Goal: Information Seeking & Learning: Learn about a topic

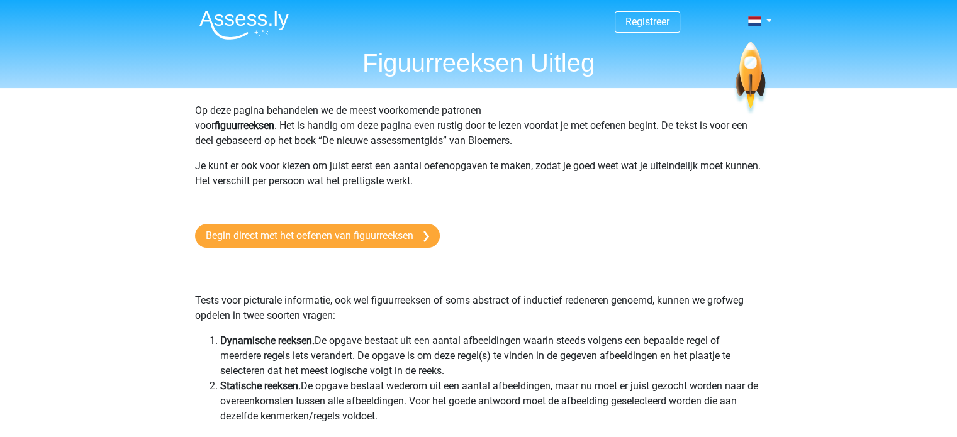
click at [252, 135] on p "Op deze pagina behandelen we de meest voorkomende patronen voor figuurreeksen .…" at bounding box center [478, 125] width 567 height 45
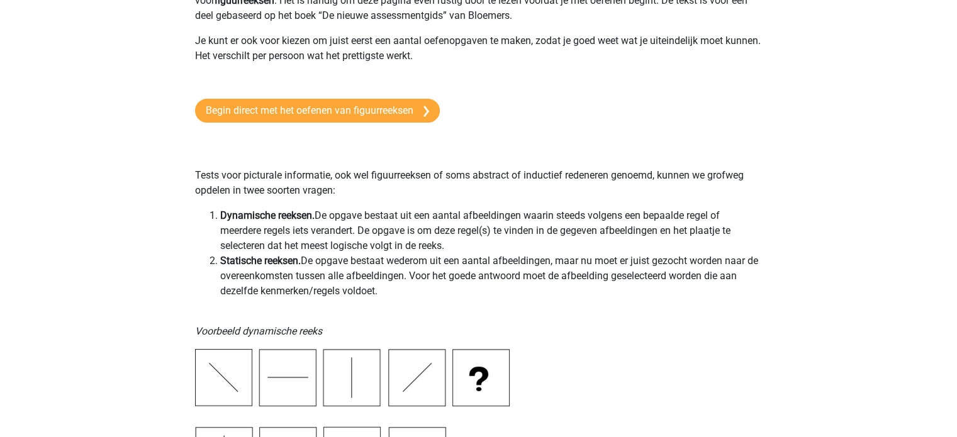
scroll to position [126, 0]
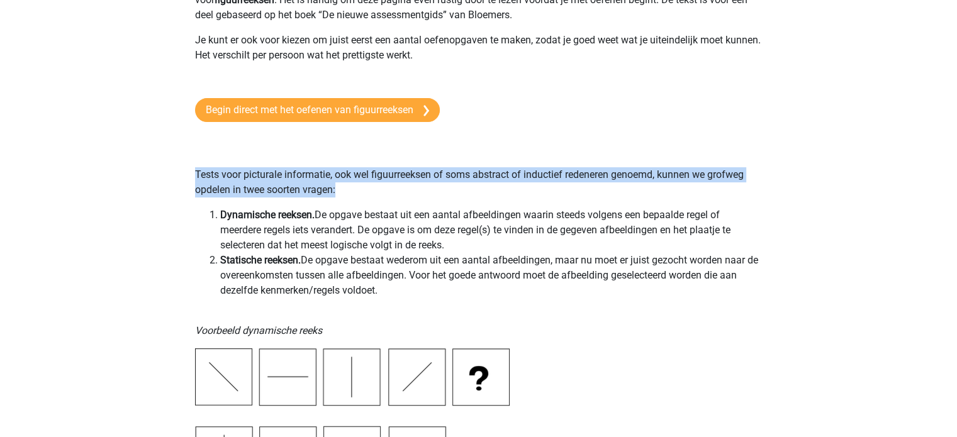
drag, startPoint x: 336, startPoint y: 182, endPoint x: 151, endPoint y: 168, distance: 185.5
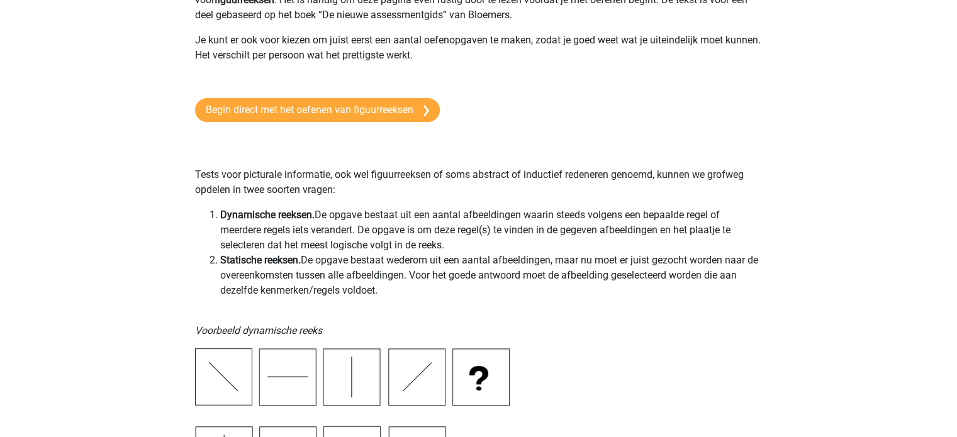
click at [234, 222] on li "Dynamische reeksen. De opgave bestaat uit een aantal afbeeldingen waarin steeds…" at bounding box center [491, 230] width 542 height 45
click at [304, 209] on b "Dynamische reeksen." at bounding box center [267, 215] width 94 height 12
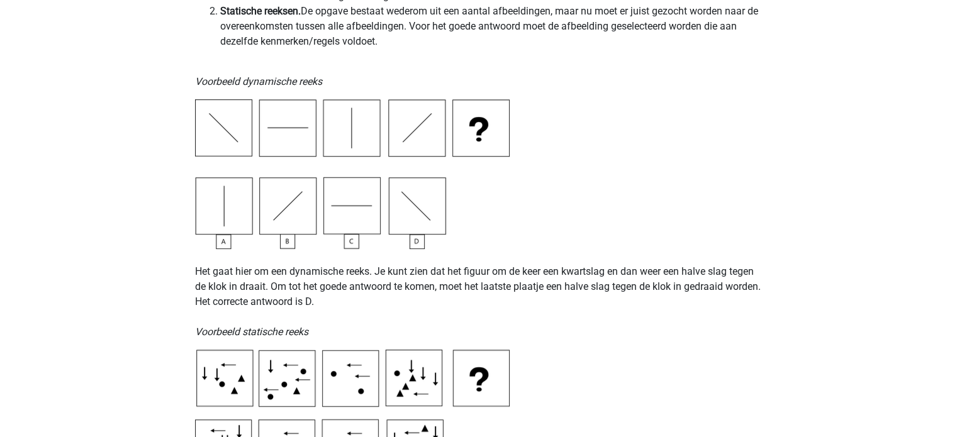
scroll to position [377, 0]
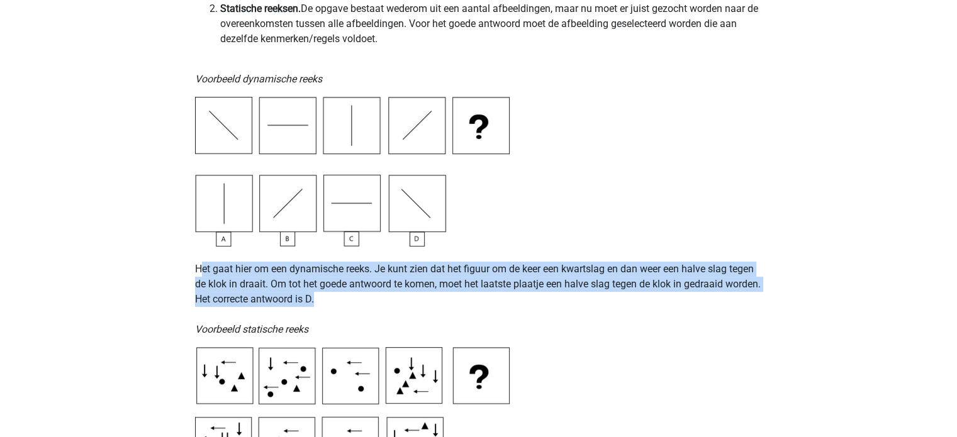
drag, startPoint x: 366, startPoint y: 304, endPoint x: 202, endPoint y: 276, distance: 166.6
click at [202, 276] on p "Het gaat hier om een dynamische reeks. Je kunt zien dat het figuur om de keer e…" at bounding box center [478, 292] width 567 height 91
click at [421, 284] on p "Het gaat hier om een dynamische reeks. Je kunt zien dat het figuur om de keer e…" at bounding box center [478, 292] width 567 height 91
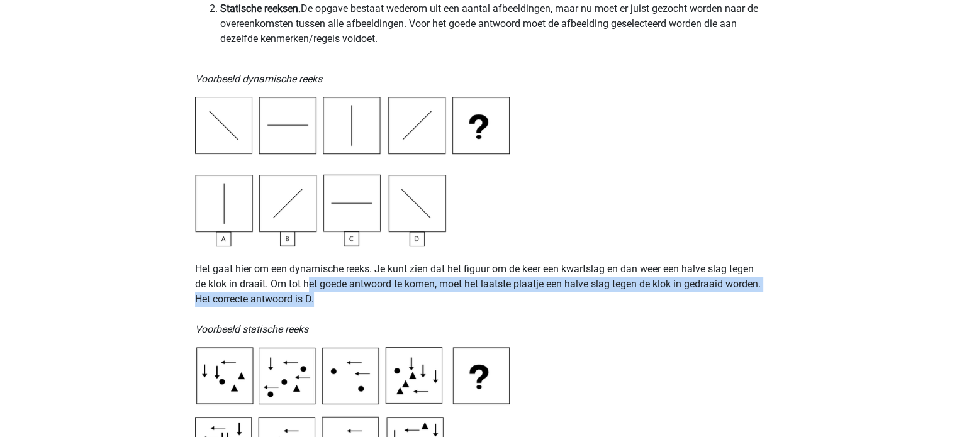
drag, startPoint x: 311, startPoint y: 289, endPoint x: 431, endPoint y: 293, distance: 120.2
click at [431, 293] on p "Het gaat hier om een dynamische reeks. Je kunt zien dat het figuur om de keer e…" at bounding box center [478, 292] width 567 height 91
click at [432, 297] on p "Het gaat hier om een dynamische reeks. Je kunt zien dat het figuur om de keer e…" at bounding box center [478, 292] width 567 height 91
drag, startPoint x: 394, startPoint y: 308, endPoint x: 184, endPoint y: 287, distance: 211.8
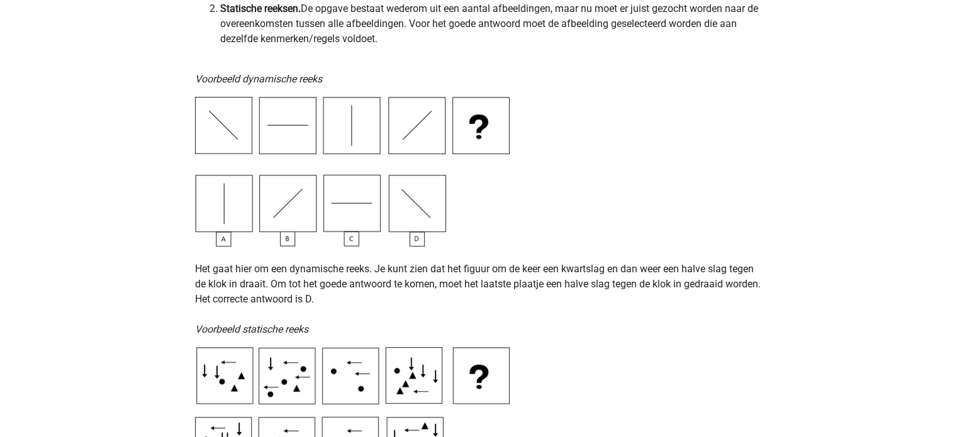
click at [545, 258] on p "Het gaat hier om een dynamische reeks. Je kunt zien dat het figuur om de keer e…" at bounding box center [478, 292] width 567 height 91
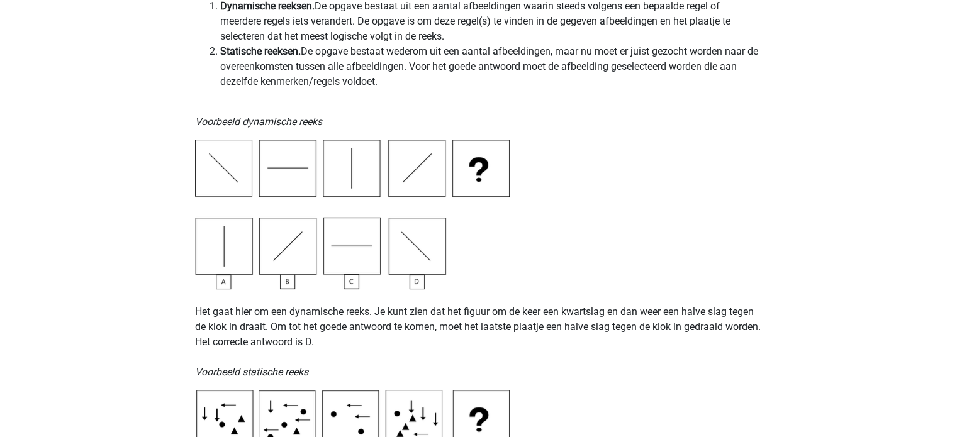
scroll to position [252, 0]
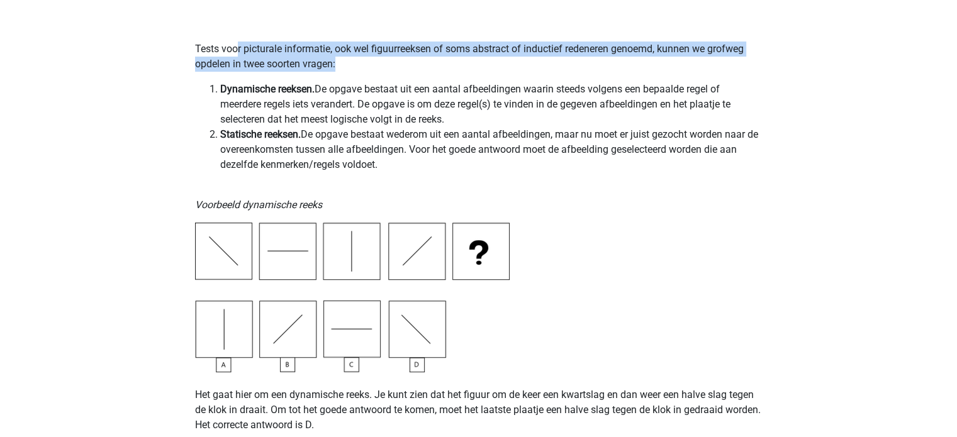
drag, startPoint x: 345, startPoint y: 60, endPoint x: 238, endPoint y: 52, distance: 107.3
click at [238, 52] on p "Tests voor picturale informatie, ook wel figuurreeksen of soms abstract of indu…" at bounding box center [478, 41] width 567 height 60
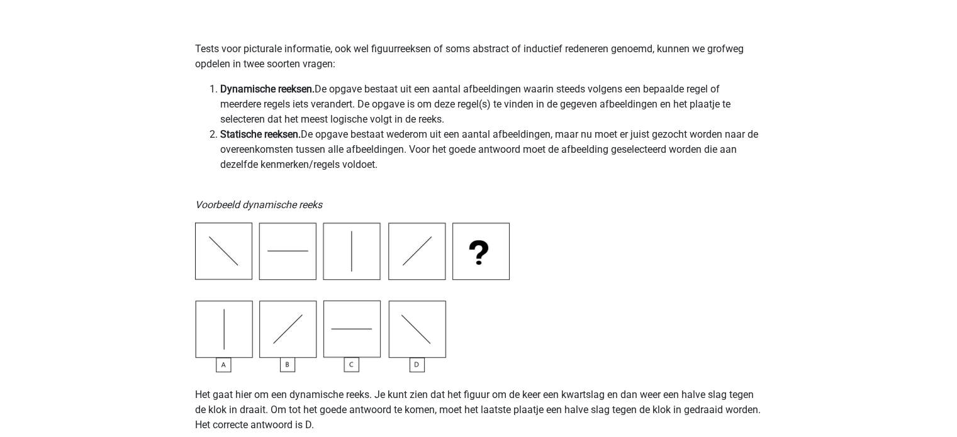
click at [563, 88] on li "Dynamische reeksen. De opgave bestaat uit een aantal afbeeldingen waarin steeds…" at bounding box center [491, 104] width 542 height 45
click at [229, 82] on li "Dynamische reeksen. De opgave bestaat uit een aantal afbeeldingen waarin steeds…" at bounding box center [491, 104] width 542 height 45
drag, startPoint x: 219, startPoint y: 86, endPoint x: 274, endPoint y: 92, distance: 55.8
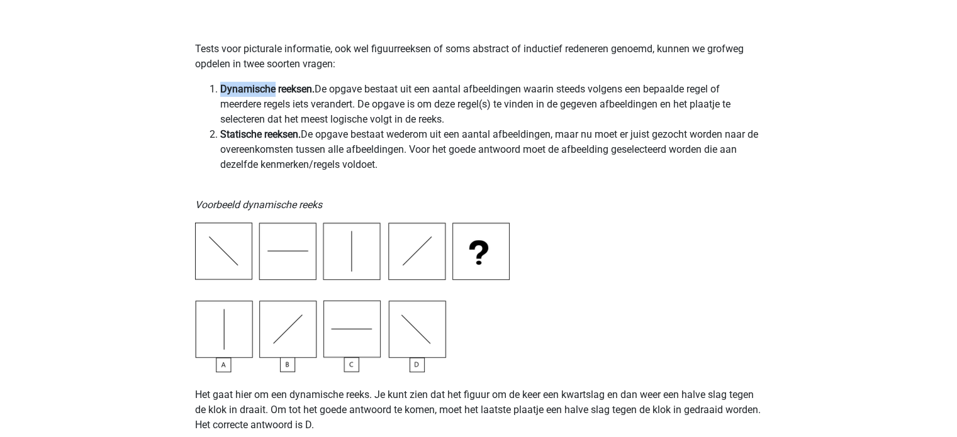
click at [274, 92] on b "Dynamische reeksen." at bounding box center [267, 89] width 94 height 12
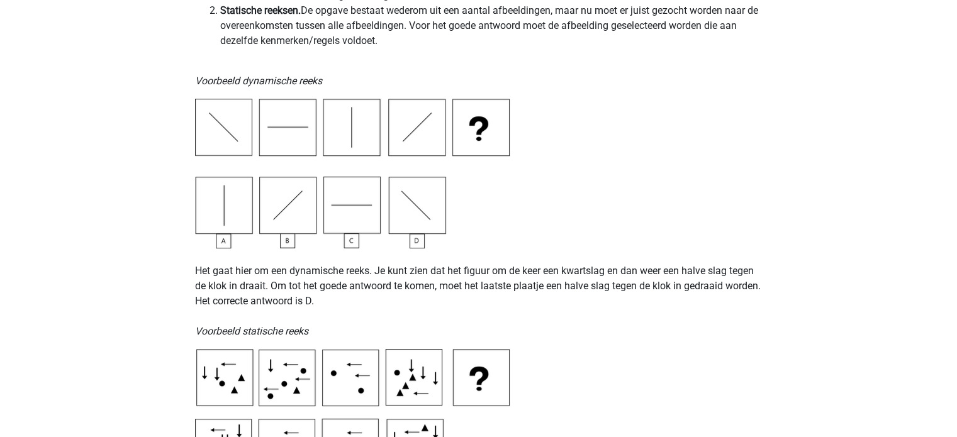
scroll to position [377, 0]
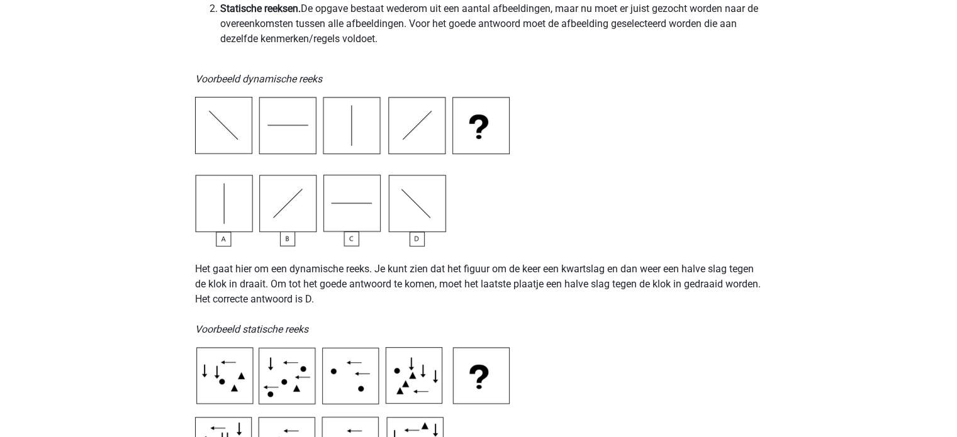
click at [304, 304] on p "Het gaat hier om een dynamische reeks. Je kunt zien dat het figuur om de keer e…" at bounding box center [478, 292] width 567 height 91
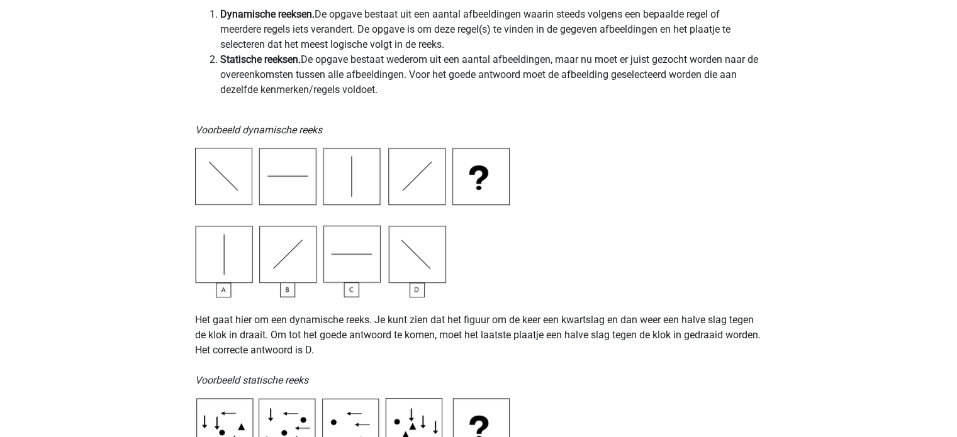
scroll to position [252, 0]
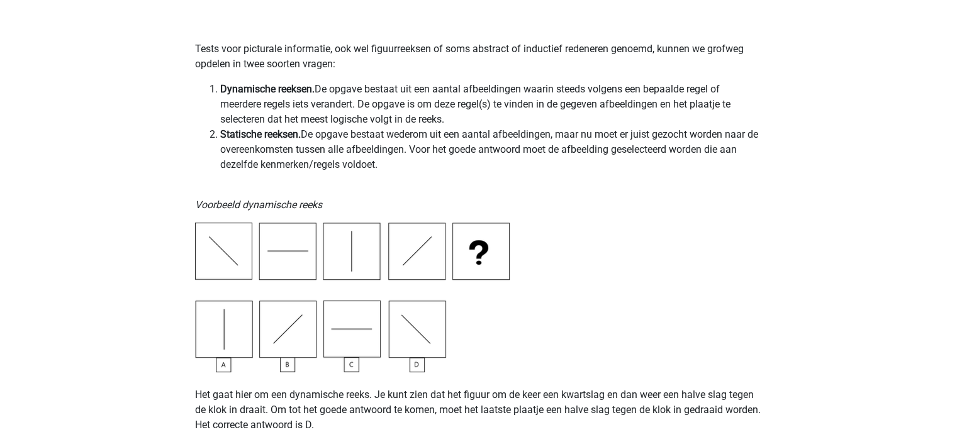
drag, startPoint x: 462, startPoint y: 116, endPoint x: 194, endPoint y: 89, distance: 269.4
click at [195, 89] on ol "Dynamische reeksen. De opgave bestaat uit een aantal afbeeldingen waarin steeds…" at bounding box center [478, 127] width 567 height 91
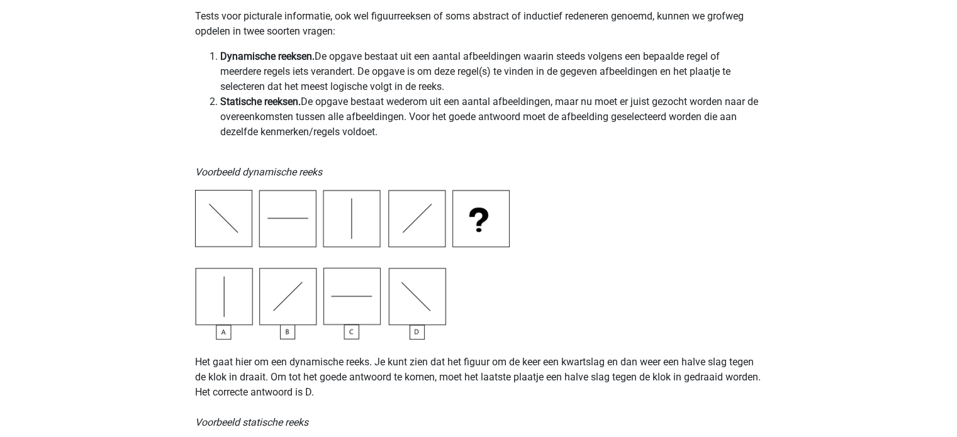
scroll to position [377, 0]
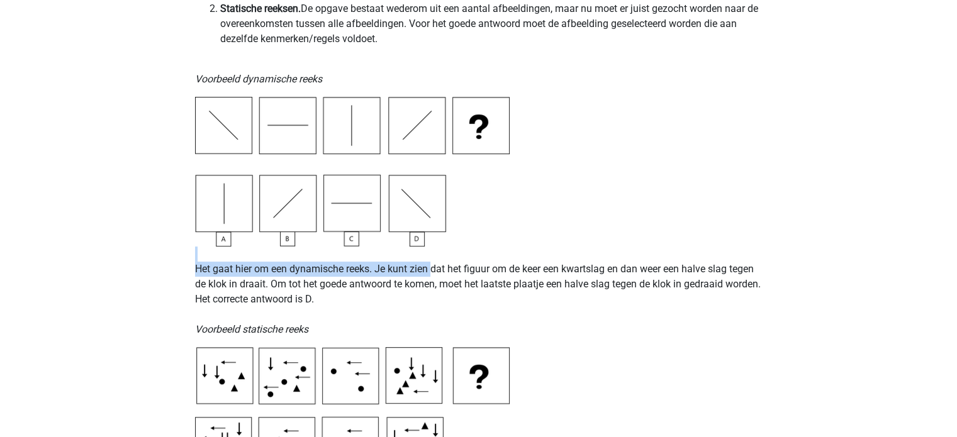
click at [433, 264] on p "Het gaat hier om een dynamische reeks. Je kunt zien dat het figuur om de keer e…" at bounding box center [478, 292] width 567 height 91
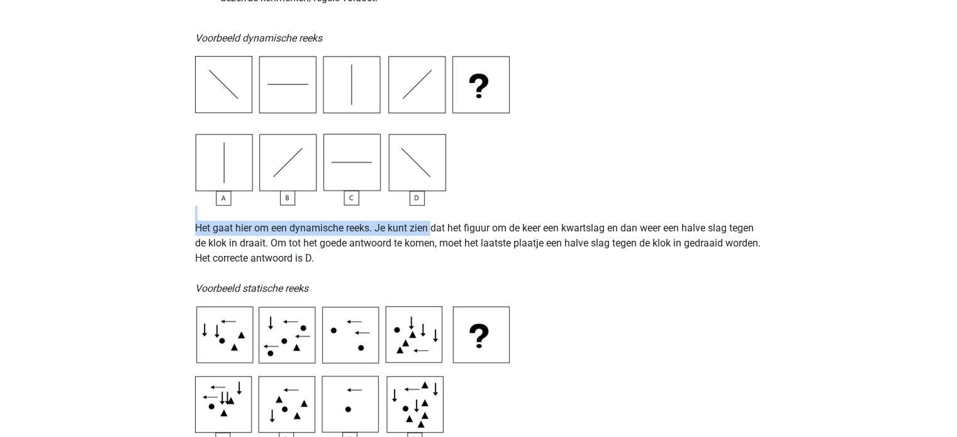
scroll to position [440, 0]
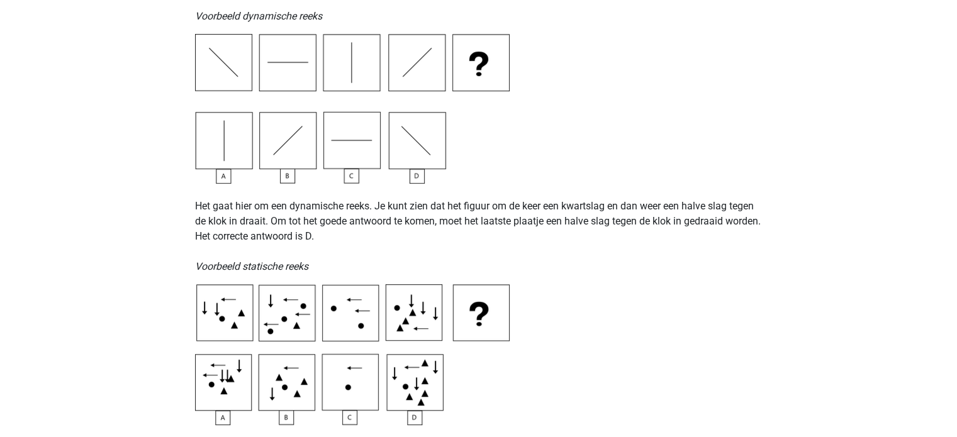
click at [241, 272] on icon "Voorbeeld statische reeks" at bounding box center [251, 266] width 113 height 12
drag, startPoint x: 316, startPoint y: 270, endPoint x: 328, endPoint y: 270, distance: 12.0
click at [316, 270] on p "Het gaat hier om een dynamische reeks. Je kunt zien dat het figuur om de keer e…" at bounding box center [478, 229] width 567 height 91
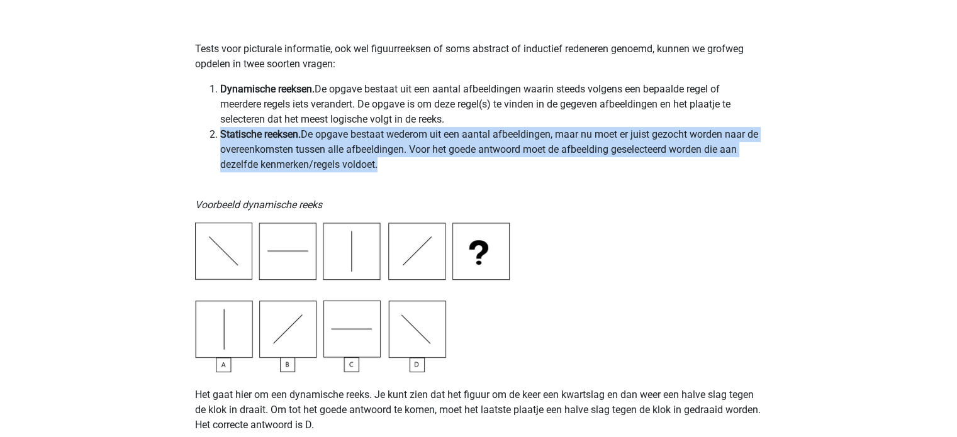
drag, startPoint x: 380, startPoint y: 176, endPoint x: 201, endPoint y: 138, distance: 182.6
click at [480, 167] on li "Statische reeksen. De opgave bestaat wederom uit een aantal afbeeldingen, maar …" at bounding box center [491, 149] width 542 height 45
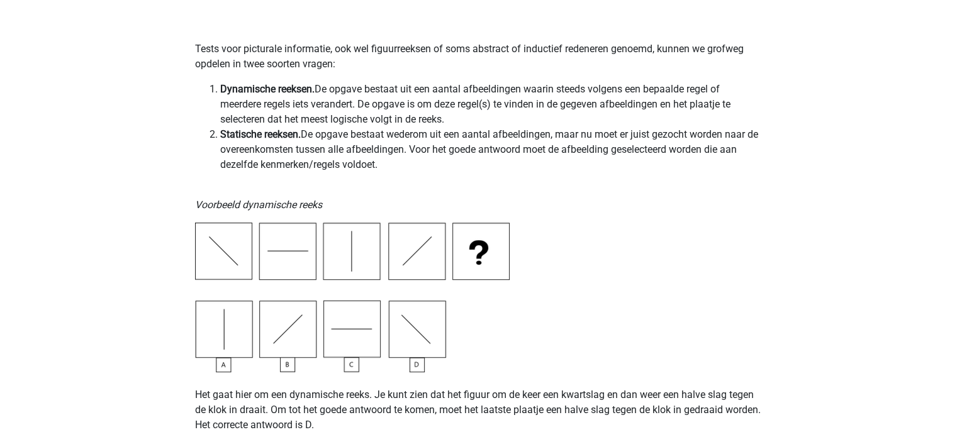
click at [503, 137] on li "Statische reeksen. De opgave bestaat wederom uit een aantal afbeeldingen, maar …" at bounding box center [491, 149] width 542 height 45
click at [552, 136] on li "Statische reeksen. De opgave bestaat wederom uit een aantal afbeeldingen, maar …" at bounding box center [491, 149] width 542 height 45
click at [649, 141] on li "Statische reeksen. De opgave bestaat wederom uit een aantal afbeeldingen, maar …" at bounding box center [491, 149] width 542 height 45
drag, startPoint x: 384, startPoint y: 159, endPoint x: 202, endPoint y: 139, distance: 182.9
click at [202, 139] on ol "Dynamische reeksen. De opgave bestaat uit een aantal afbeeldingen waarin steeds…" at bounding box center [478, 127] width 567 height 91
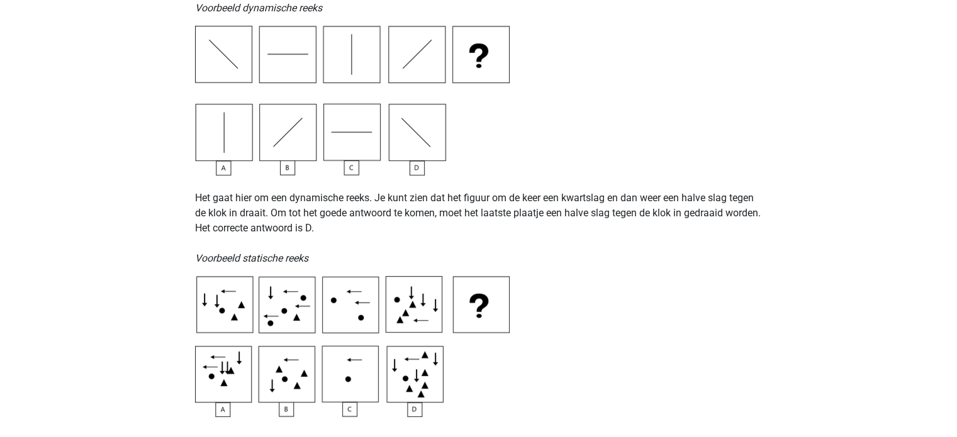
scroll to position [503, 0]
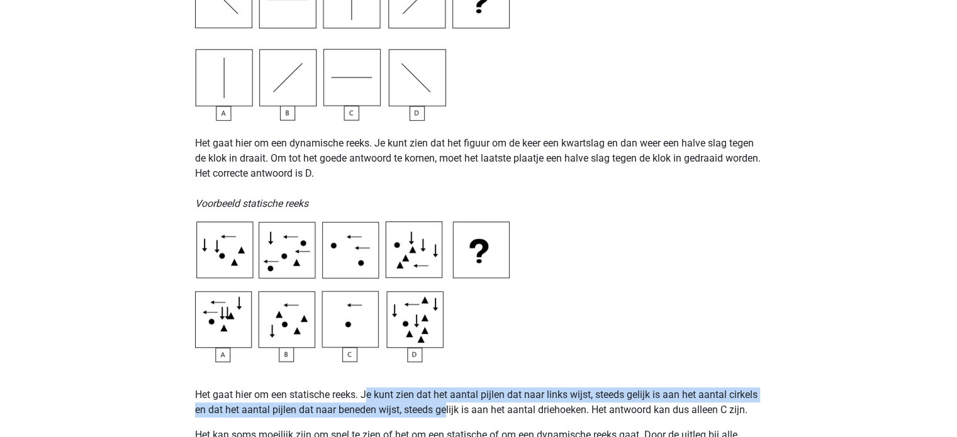
drag, startPoint x: 369, startPoint y: 396, endPoint x: 445, endPoint y: 412, distance: 77.9
click at [445, 412] on p "Het gaat hier om een statische reeks. Je kunt zien dat het aantal pijlen dat na…" at bounding box center [478, 403] width 567 height 30
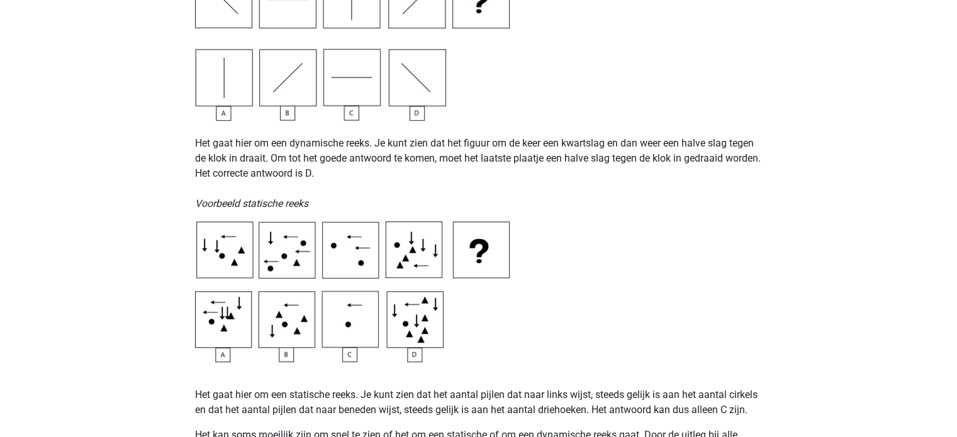
click at [482, 414] on p "Het gaat hier om een statische reeks. Je kunt zien dat het aantal pijlen dat na…" at bounding box center [478, 403] width 567 height 30
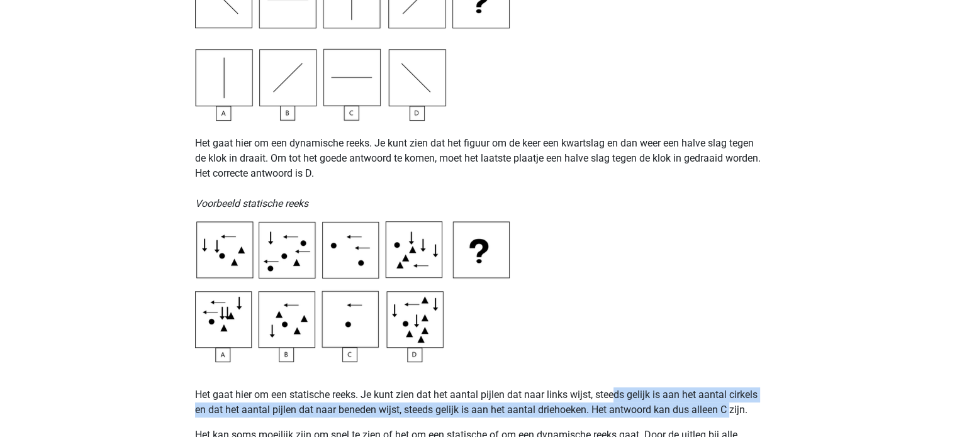
drag, startPoint x: 614, startPoint y: 397, endPoint x: 732, endPoint y: 408, distance: 118.8
click at [732, 408] on p "Het gaat hier om een statische reeks. Je kunt zien dat het aantal pijlen dat na…" at bounding box center [478, 403] width 567 height 30
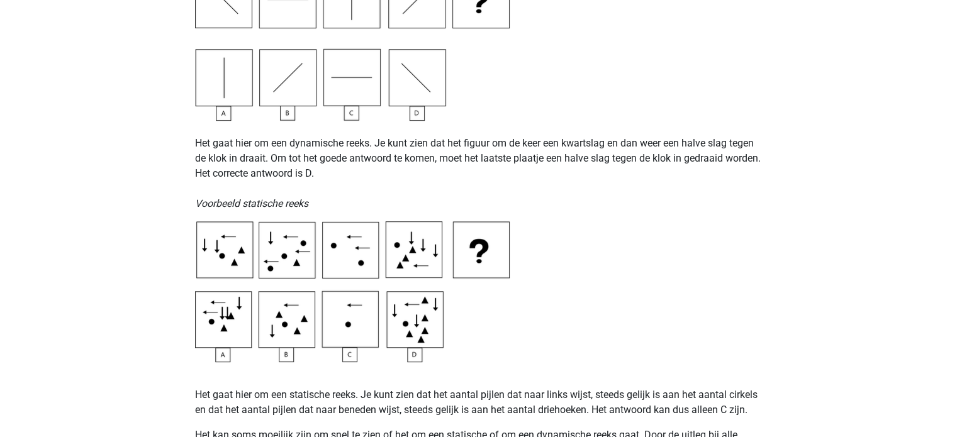
click at [538, 393] on p "Het gaat hier om een statische reeks. Je kunt zien dat het aantal pijlen dat na…" at bounding box center [478, 403] width 567 height 30
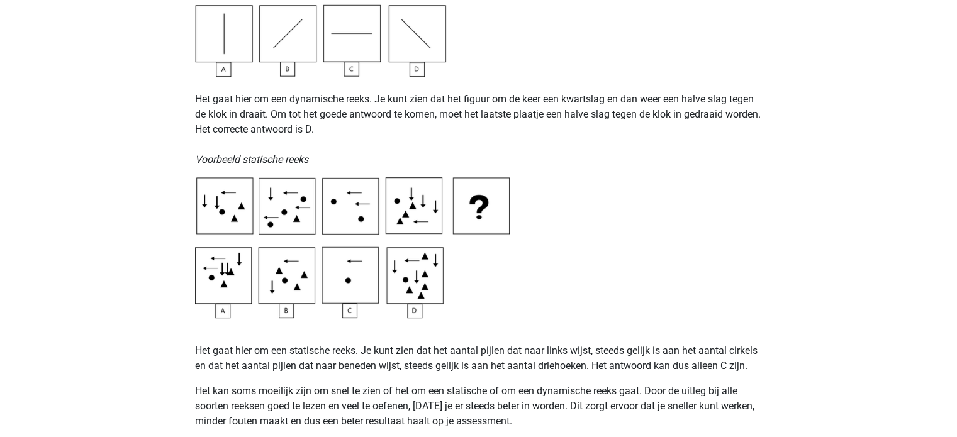
scroll to position [566, 0]
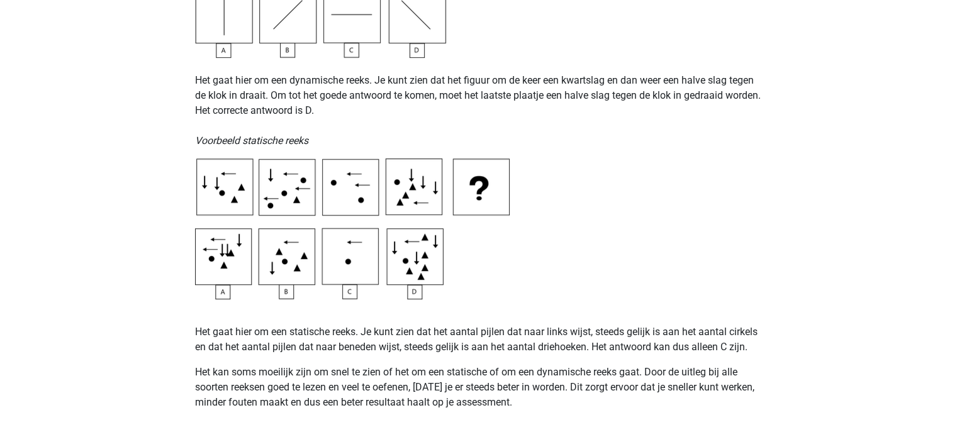
click at [342, 415] on p "Het kan soms moeilijk zijn om snel te zien of het om een statische of om een dy…" at bounding box center [478, 395] width 567 height 60
click at [280, 383] on p "Het kan soms moeilijk zijn om snel te zien of het om een statische of om een dy…" at bounding box center [478, 395] width 567 height 60
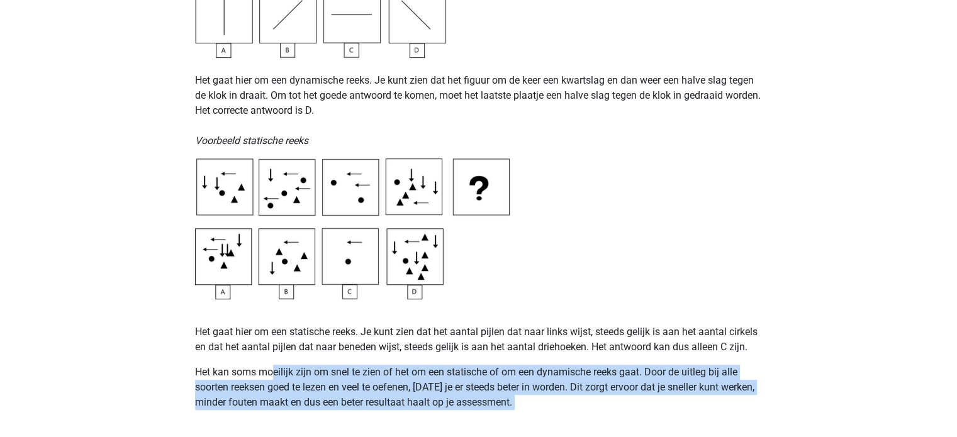
drag, startPoint x: 275, startPoint y: 372, endPoint x: 426, endPoint y: 417, distance: 157.6
click at [426, 417] on p "Het kan soms moeilijk zijn om snel te zien of het om een statische of om een dy…" at bounding box center [478, 395] width 567 height 60
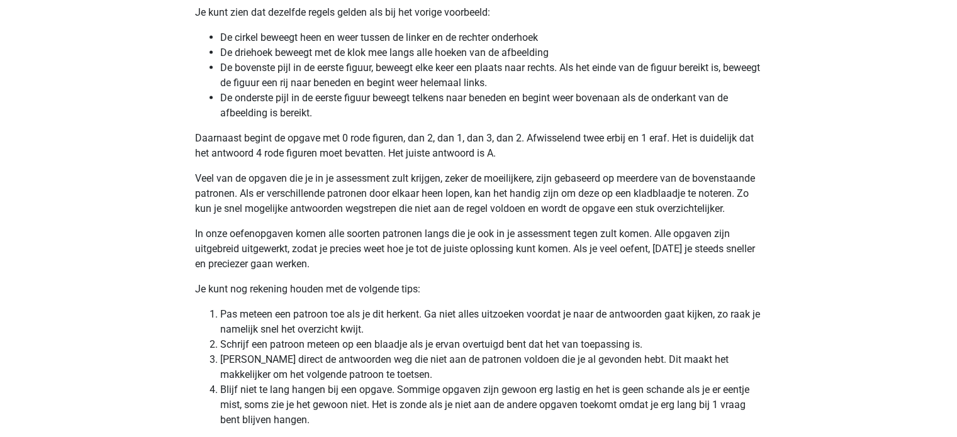
scroll to position [2465, 0]
